Goal: Check status: Check status

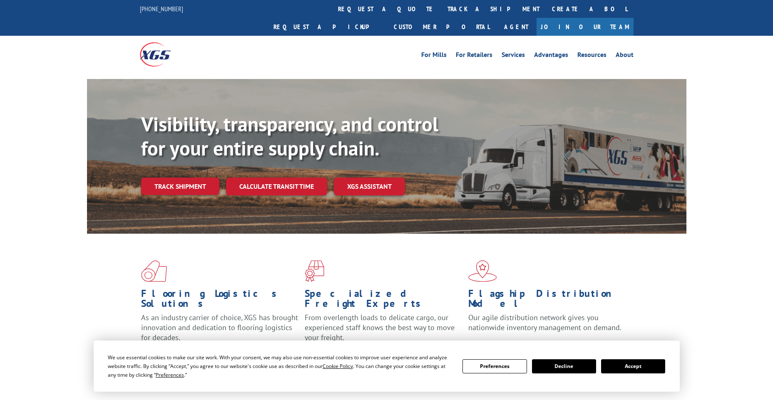
click at [441, 12] on link "track a shipment" at bounding box center [493, 9] width 104 height 18
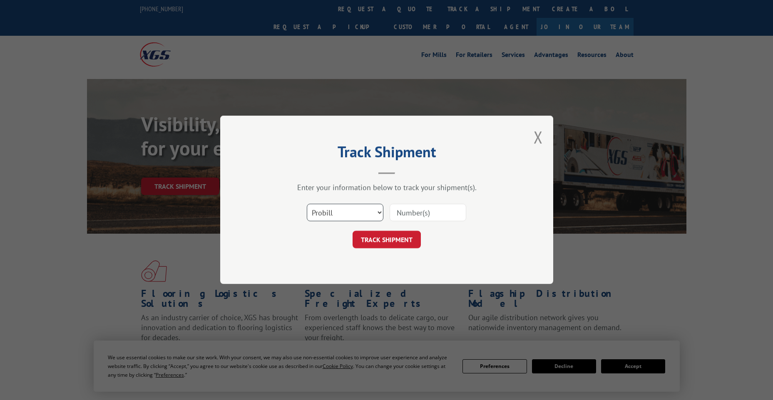
click at [363, 217] on select "Select category... Probill BOL PO" at bounding box center [345, 212] width 77 height 17
select select "po"
click at [307, 204] on select "Select category... Probill BOL PO" at bounding box center [345, 212] width 77 height 17
paste input "63517057"
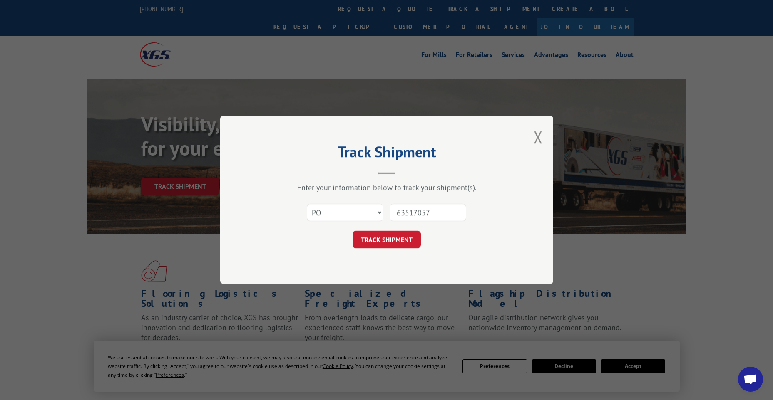
click at [409, 213] on input "63517057" at bounding box center [427, 212] width 77 height 17
type input "63517057"
click button "TRACK SHIPMENT" at bounding box center [386, 239] width 68 height 17
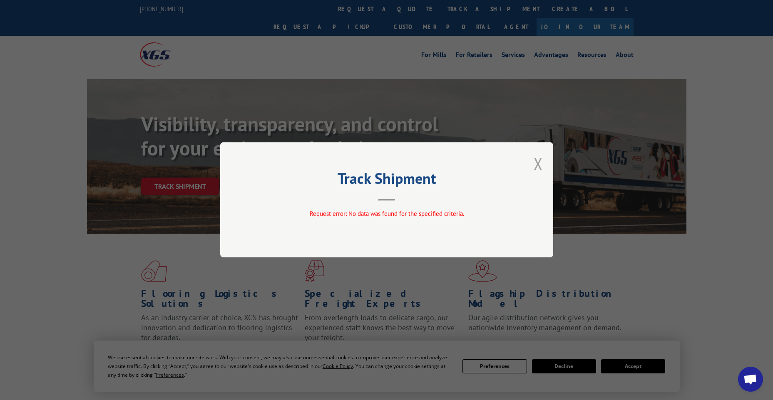
click at [537, 163] on button "Close modal" at bounding box center [537, 164] width 9 height 22
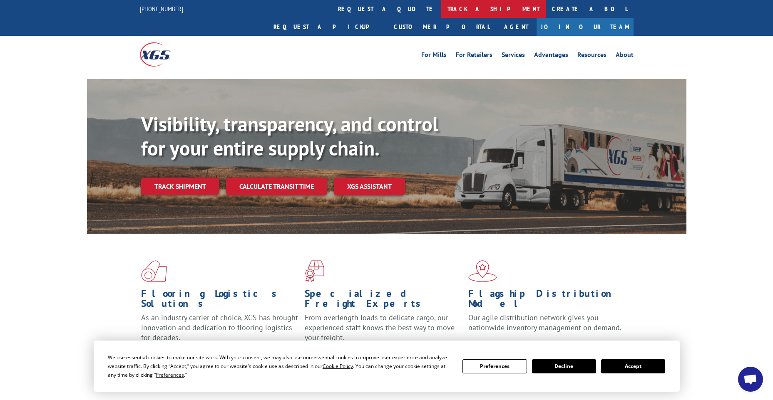
click at [441, 11] on link "track a shipment" at bounding box center [493, 9] width 104 height 18
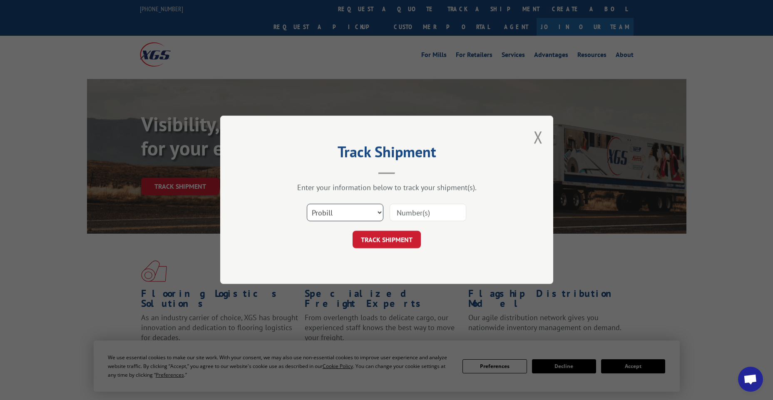
click at [349, 207] on select "Select category... Probill BOL PO" at bounding box center [345, 212] width 77 height 17
select select "po"
click at [307, 204] on select "Select category... Probill BOL PO" at bounding box center [345, 212] width 77 height 17
paste input "61537345"
click at [410, 211] on input "61537345" at bounding box center [427, 212] width 77 height 17
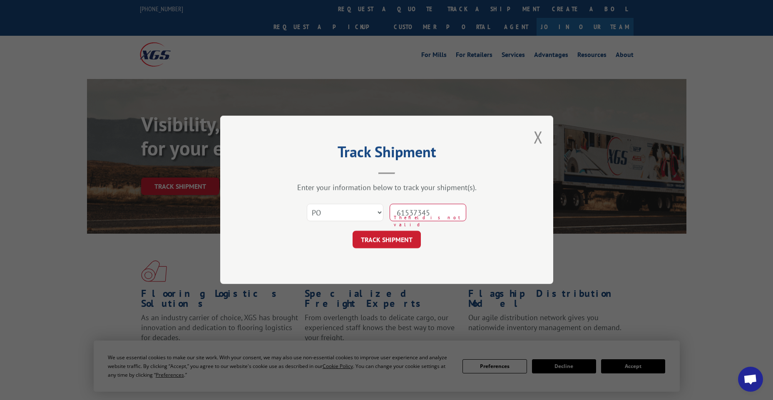
type input "61537345"
click button "TRACK SHIPMENT" at bounding box center [386, 239] width 68 height 17
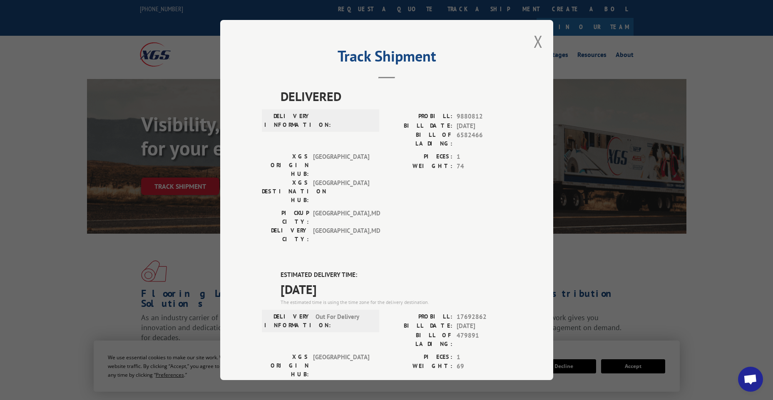
drag, startPoint x: 347, startPoint y: 242, endPoint x: 267, endPoint y: 228, distance: 81.5
copy div "ESTIMATED DELIVERY TIME: [DATE]"
